Goal: Transaction & Acquisition: Purchase product/service

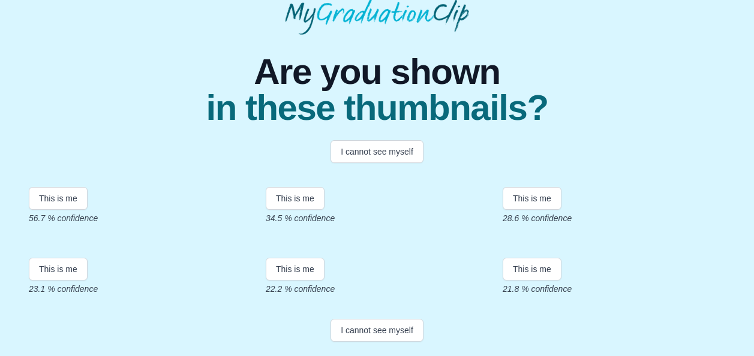
scroll to position [96, 0]
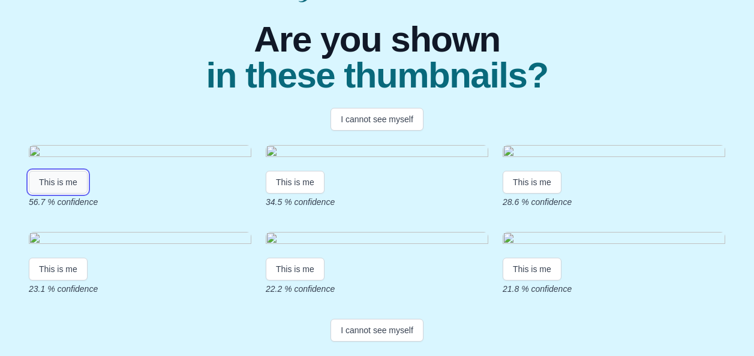
click at [67, 194] on button "This is me" at bounding box center [58, 182] width 59 height 23
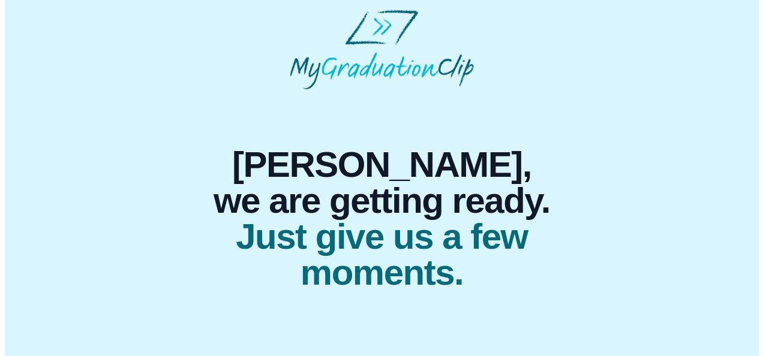
scroll to position [0, 0]
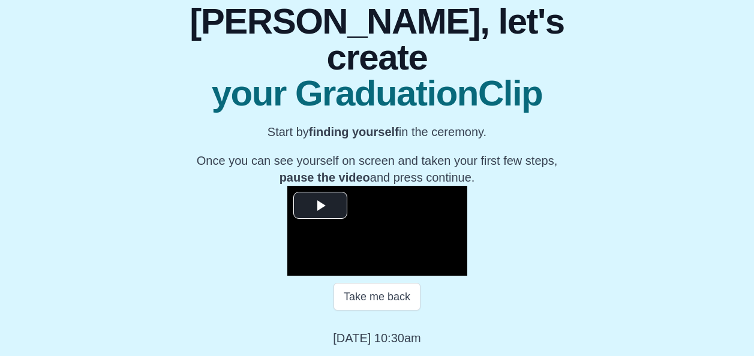
scroll to position [227, 0]
click at [320, 206] on span "Video Player" at bounding box center [320, 206] width 0 height 0
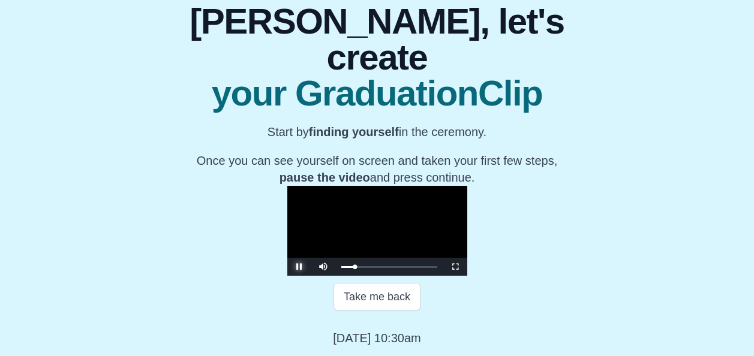
click at [299, 267] on span "Video Player" at bounding box center [299, 267] width 0 height 0
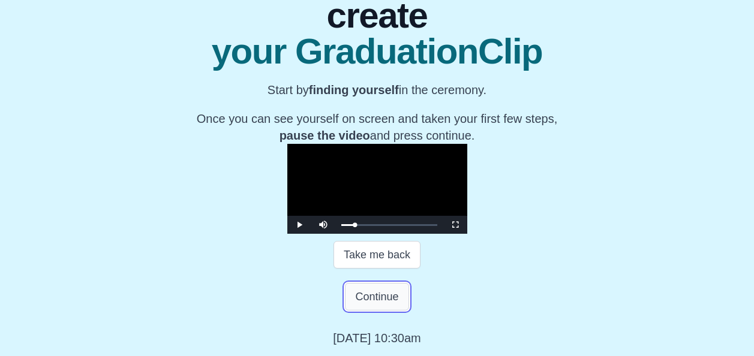
click at [374, 311] on button "Continue" at bounding box center [377, 297] width 64 height 28
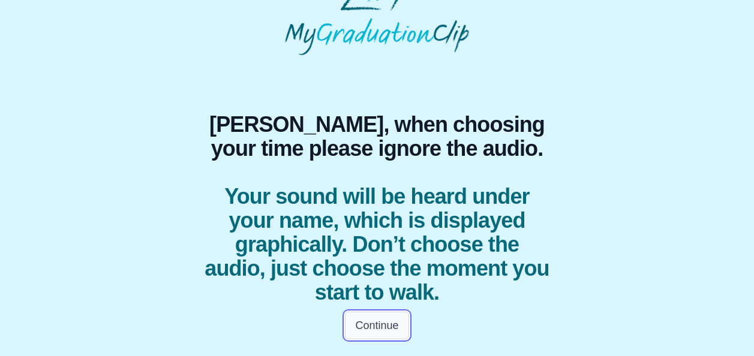
click at [392, 325] on button "Continue" at bounding box center [377, 326] width 64 height 28
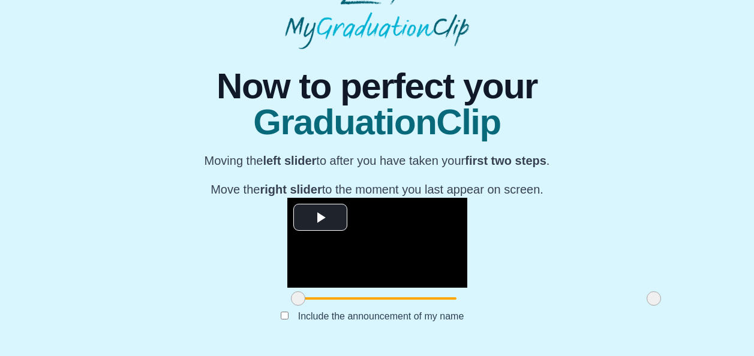
scroll to position [163, 0]
click at [320, 218] on span "Video Player" at bounding box center [320, 218] width 0 height 0
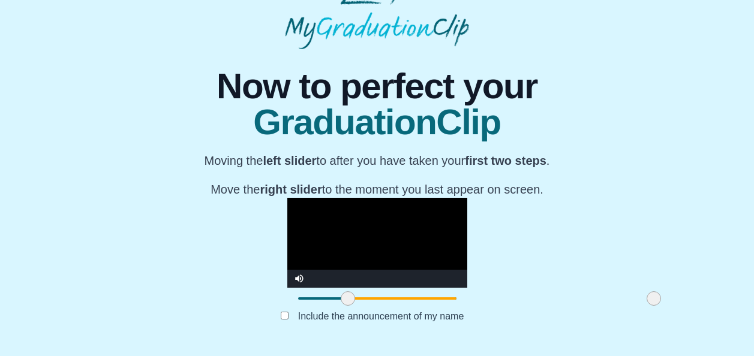
drag, startPoint x: 200, startPoint y: 295, endPoint x: 250, endPoint y: 296, distance: 49.8
click at [341, 296] on span at bounding box center [348, 299] width 14 height 14
click at [637, 241] on div "**********" at bounding box center [377, 198] width 735 height 298
drag, startPoint x: 550, startPoint y: 293, endPoint x: 470, endPoint y: 299, distance: 80.0
click at [563, 299] on div at bounding box center [574, 299] width 22 height 22
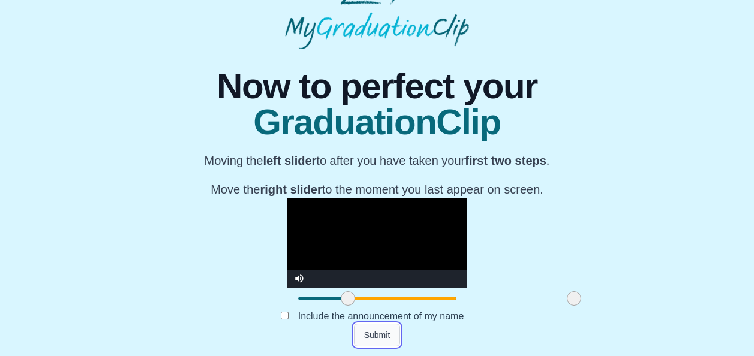
click at [375, 331] on button "Submit" at bounding box center [377, 335] width 47 height 23
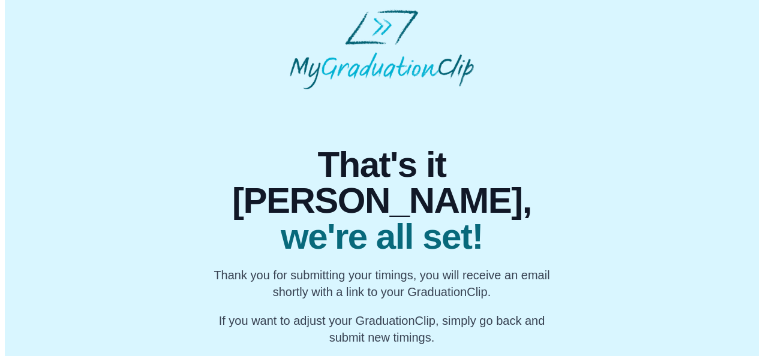
scroll to position [0, 0]
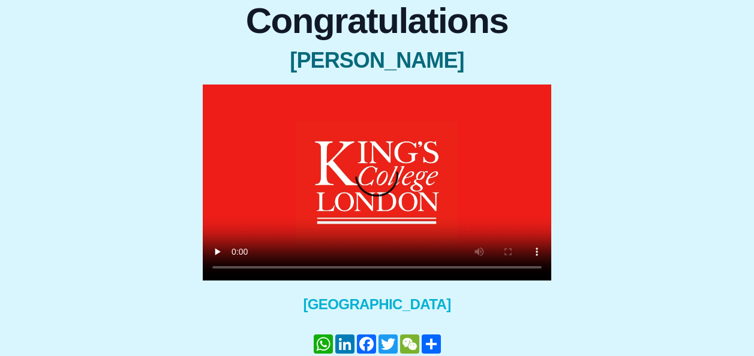
scroll to position [165, 0]
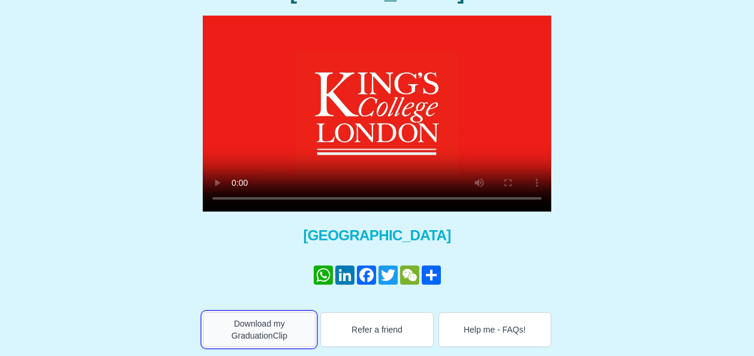
click at [260, 325] on button "Download my GraduationClip" at bounding box center [259, 330] width 113 height 35
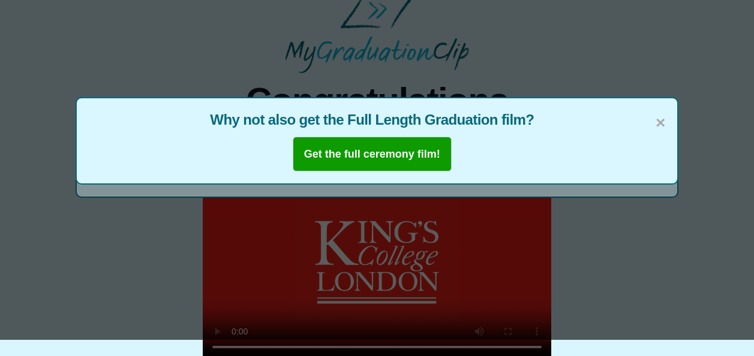
scroll to position [0, 0]
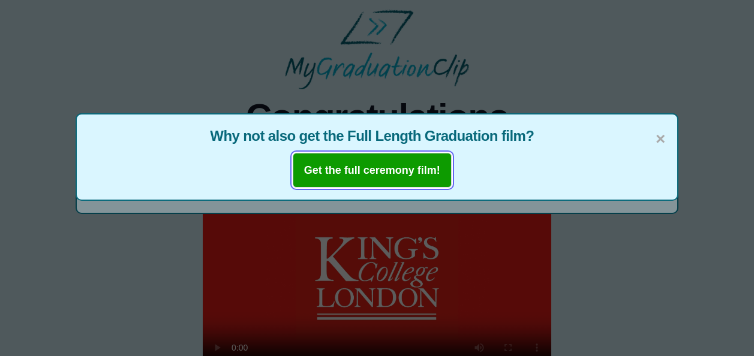
click at [360, 175] on b "Get the full ceremony film!" at bounding box center [372, 170] width 136 height 12
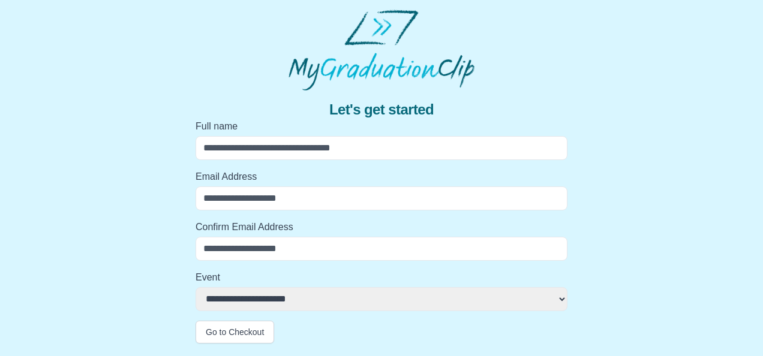
click at [603, 111] on div "**********" at bounding box center [382, 217] width 744 height 253
click at [281, 145] on input "Full name" at bounding box center [382, 148] width 372 height 24
